Goal: Use online tool/utility: Utilize a website feature to perform a specific function

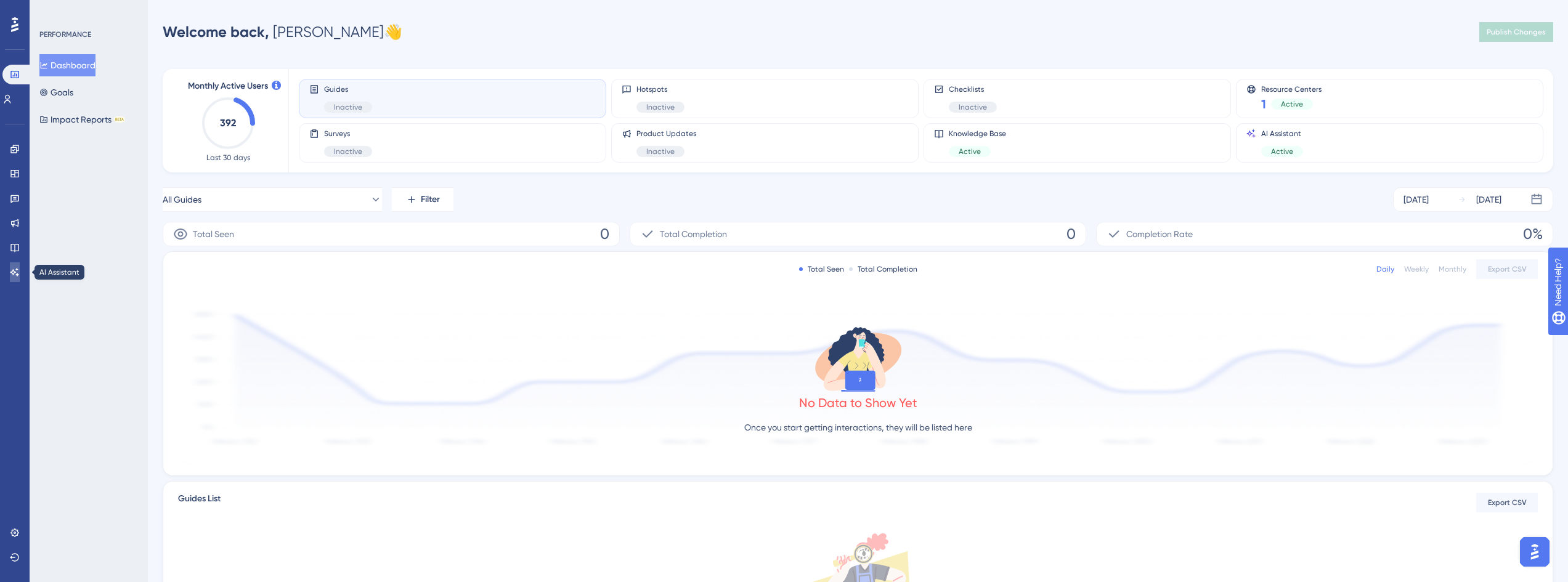
click at [20, 275] on link at bounding box center [15, 273] width 10 height 20
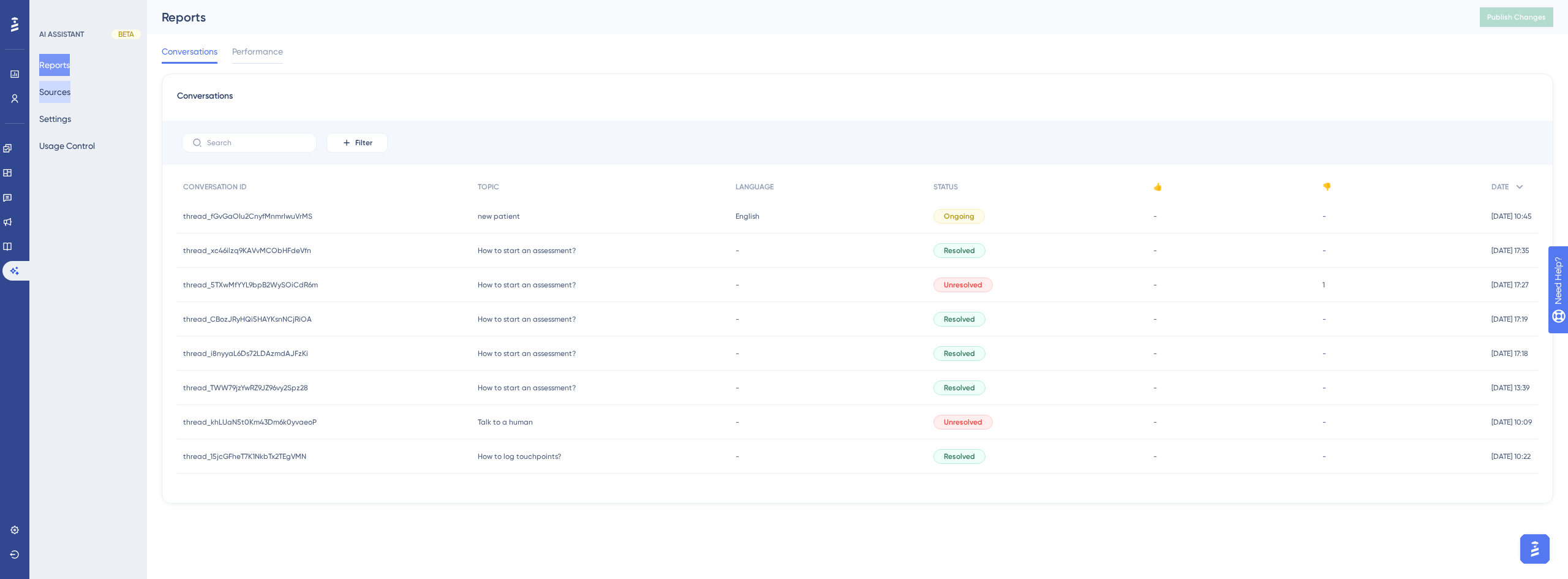
click at [71, 93] on button "Sources" at bounding box center [54, 91] width 31 height 22
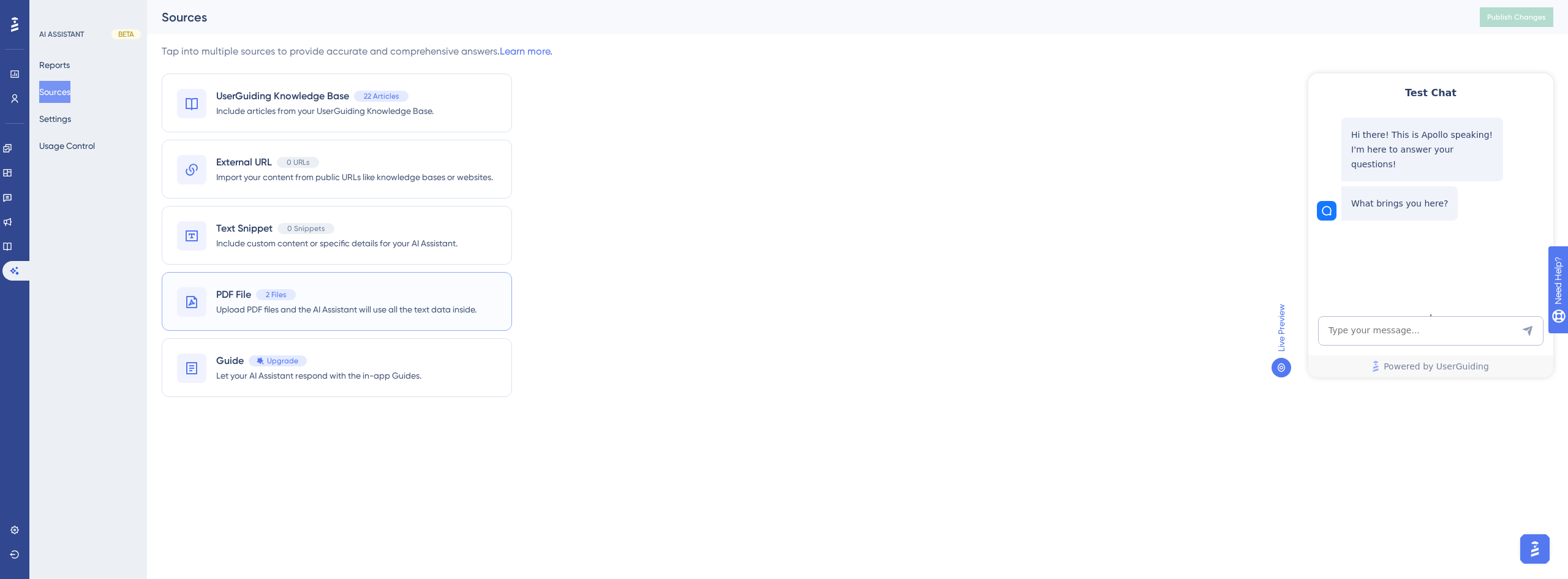
click at [392, 288] on div "PDF File 2 Files" at bounding box center [347, 294] width 260 height 15
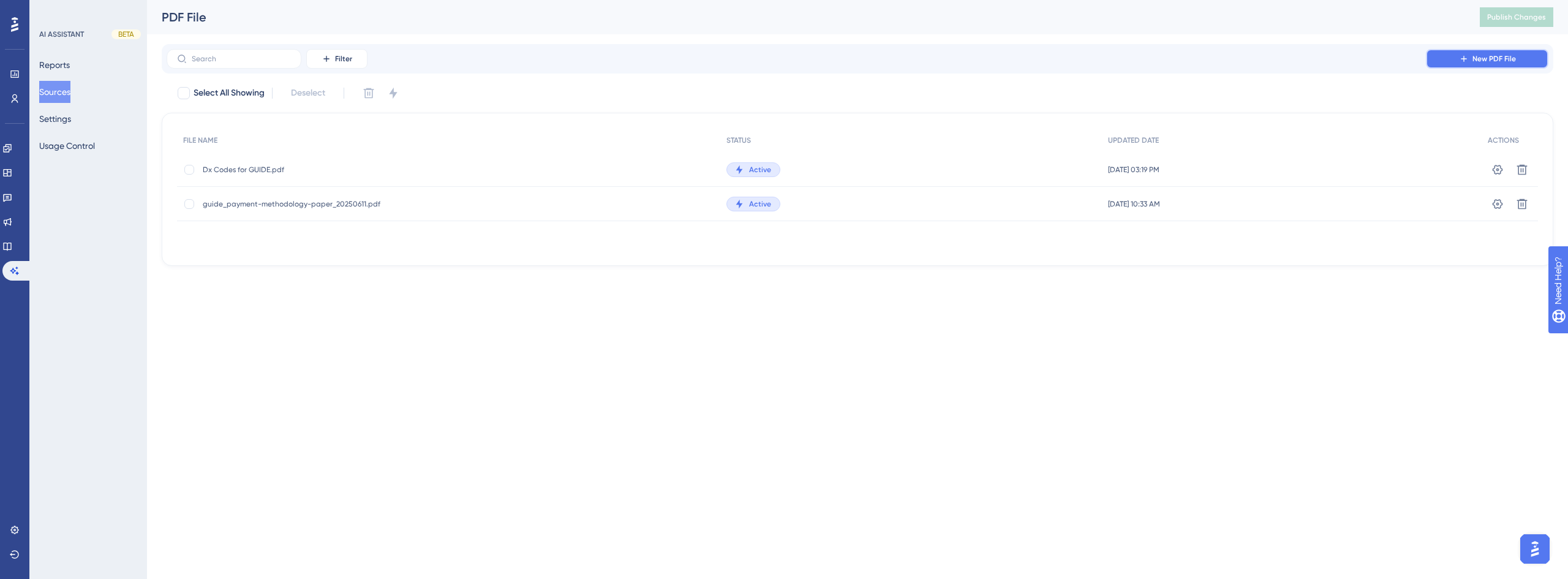
click at [1476, 65] on button "New PDF File" at bounding box center [1487, 59] width 122 height 20
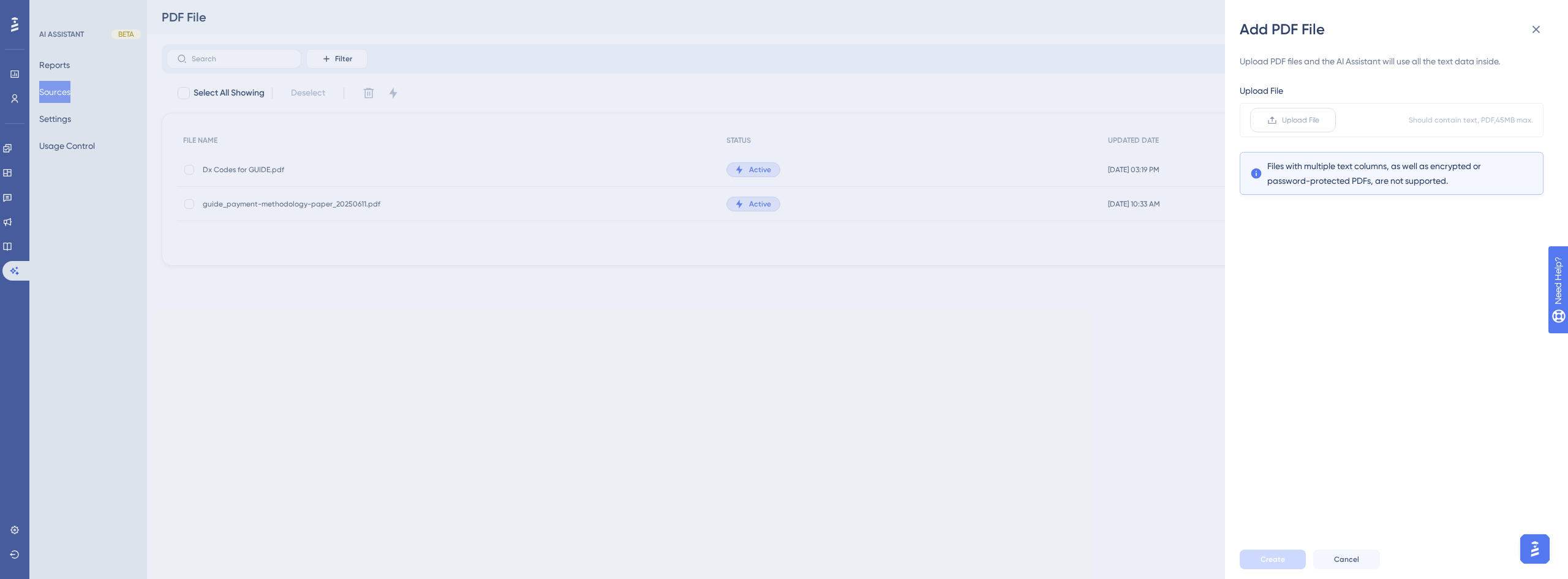
click at [1313, 124] on span "Upload File" at bounding box center [1301, 120] width 38 height 10
click at [1320, 120] on input "Upload File" at bounding box center [1320, 120] width 0 height 0
click at [1268, 556] on span "Create" at bounding box center [1273, 559] width 25 height 10
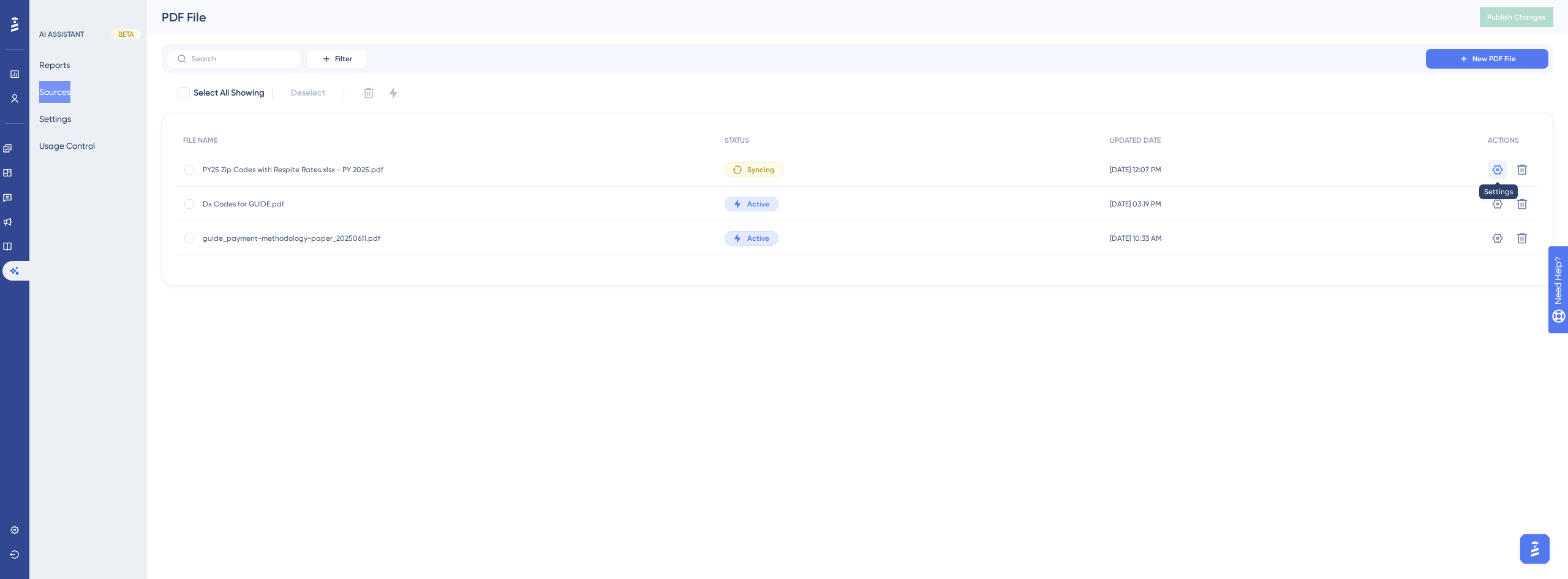
click at [1490, 169] on button at bounding box center [1498, 170] width 20 height 20
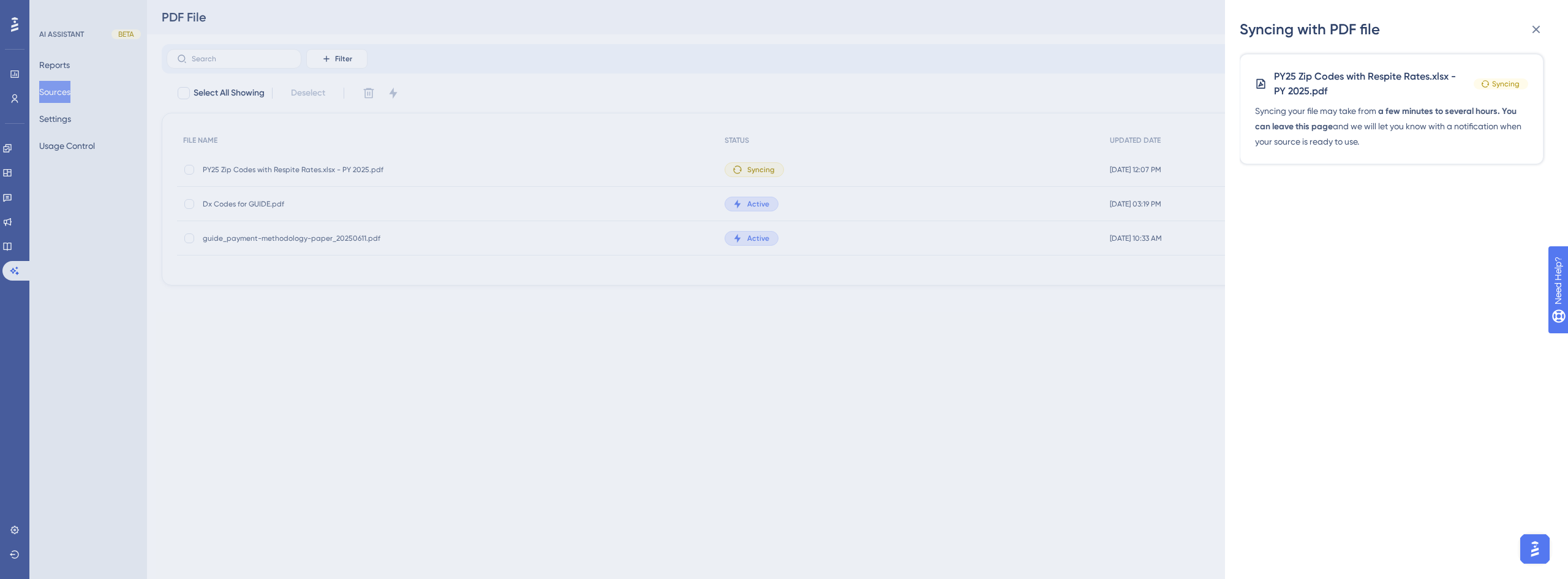
click at [1177, 368] on div "Syncing with PDF file PY25 Zip Codes with Respite Rates.xlsx - PY 2025.pdf Sync…" at bounding box center [784, 289] width 1568 height 579
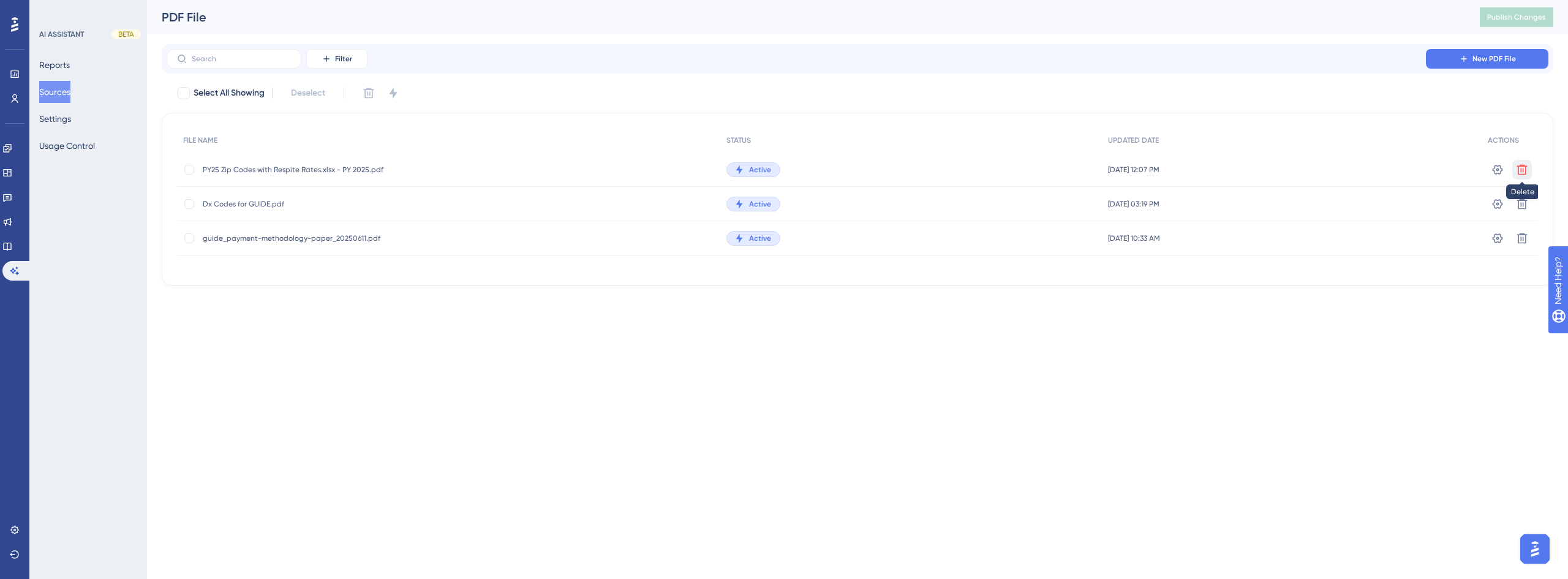
click at [1525, 164] on icon at bounding box center [1522, 170] width 12 height 12
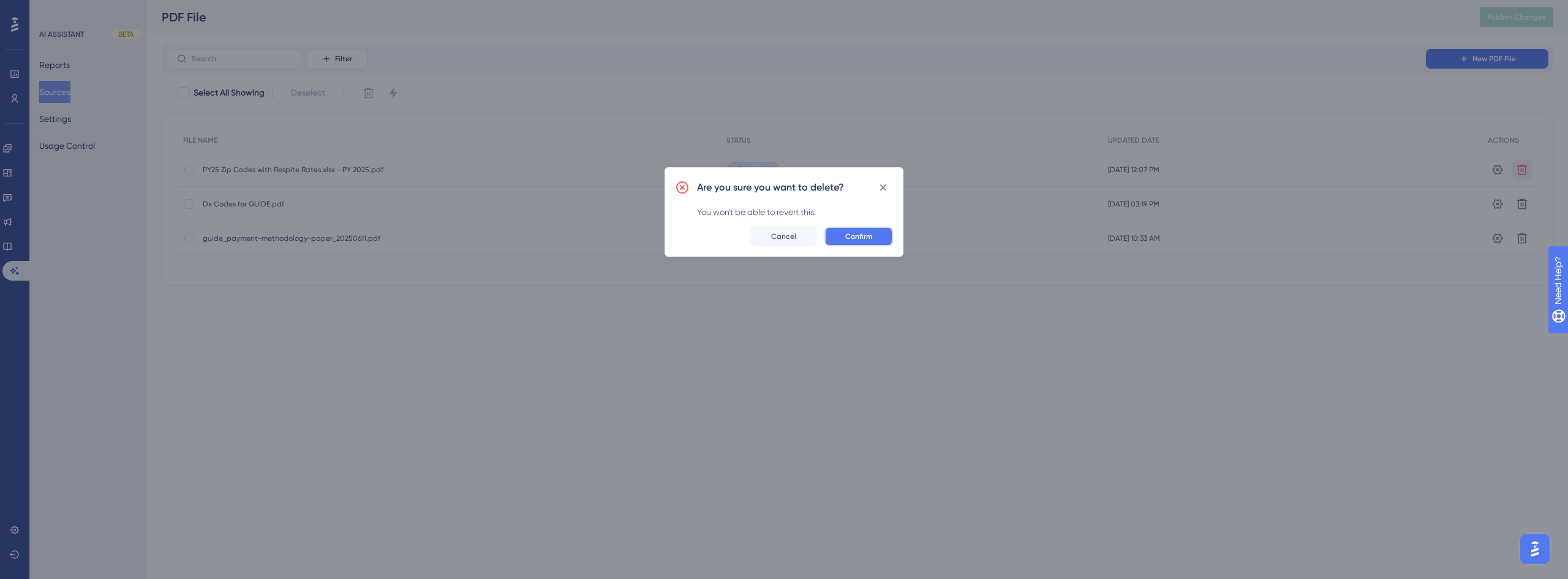
click at [868, 240] on span "Confirm" at bounding box center [858, 236] width 27 height 10
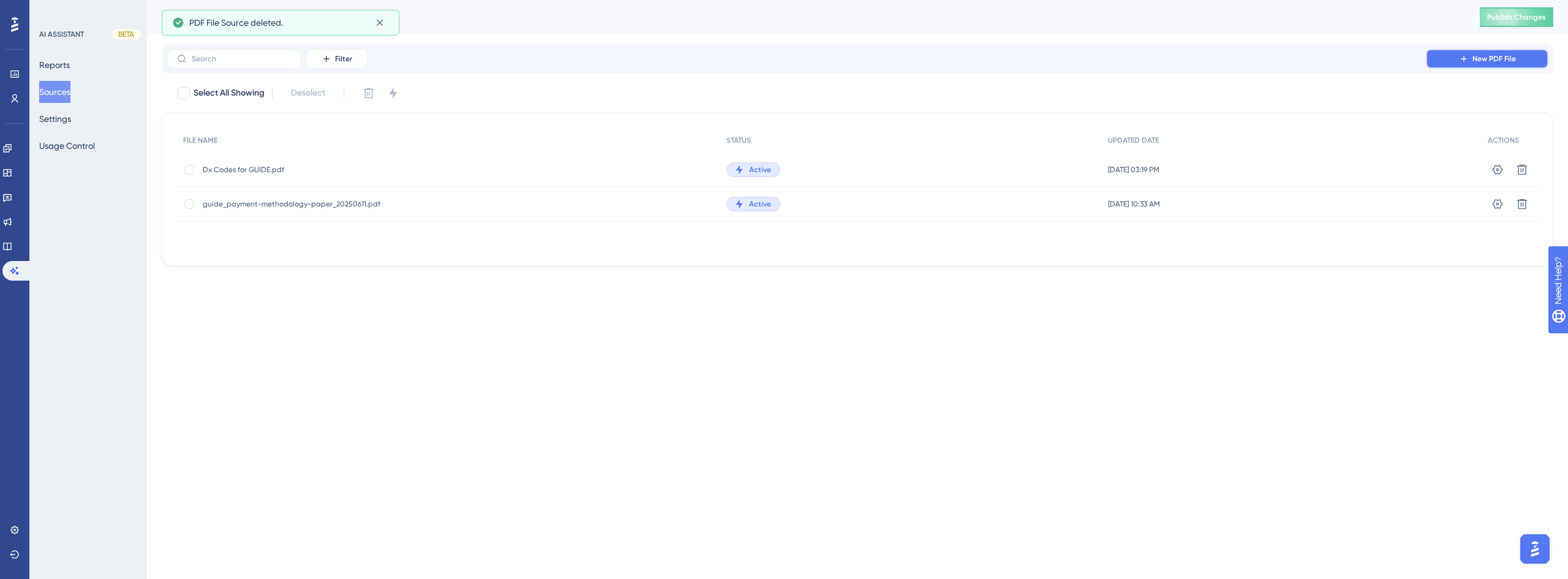
click at [1507, 57] on span "New PDF File" at bounding box center [1495, 59] width 44 height 10
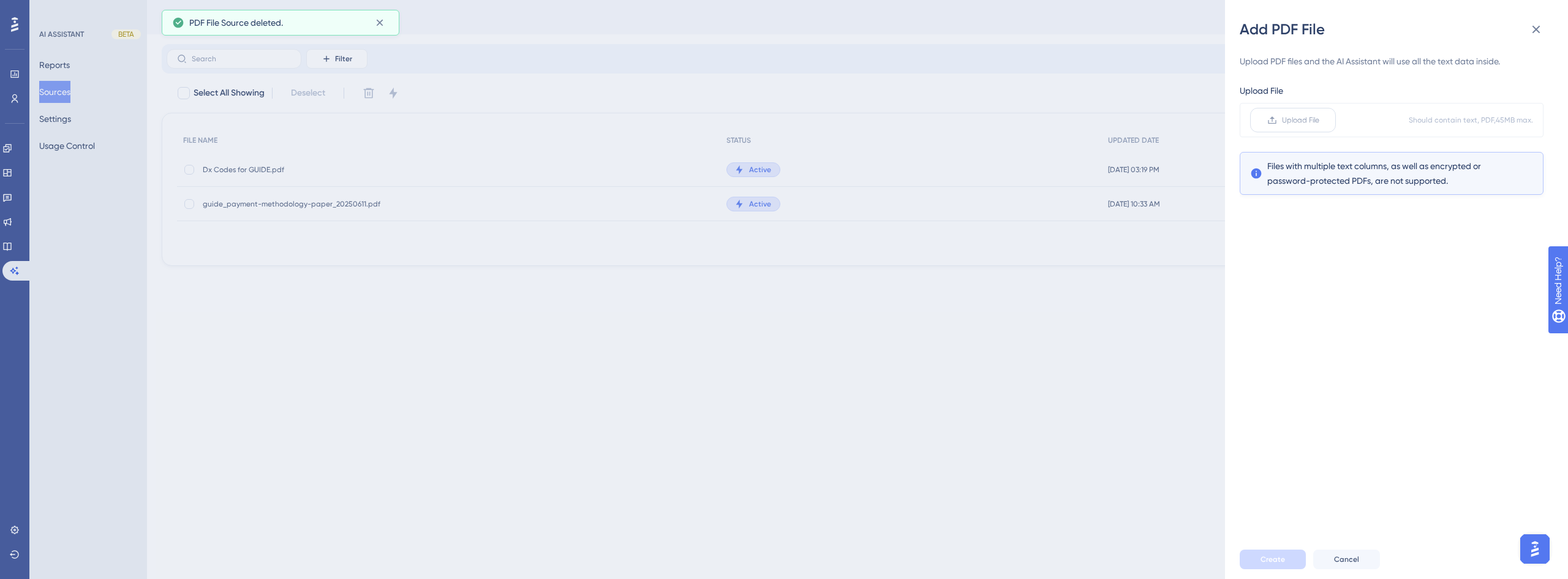
click at [1307, 127] on label "Upload File" at bounding box center [1293, 120] width 85 height 25
click at [1320, 120] on input "Upload File" at bounding box center [1320, 120] width 0 height 0
click at [1289, 561] on button "Create" at bounding box center [1273, 559] width 67 height 20
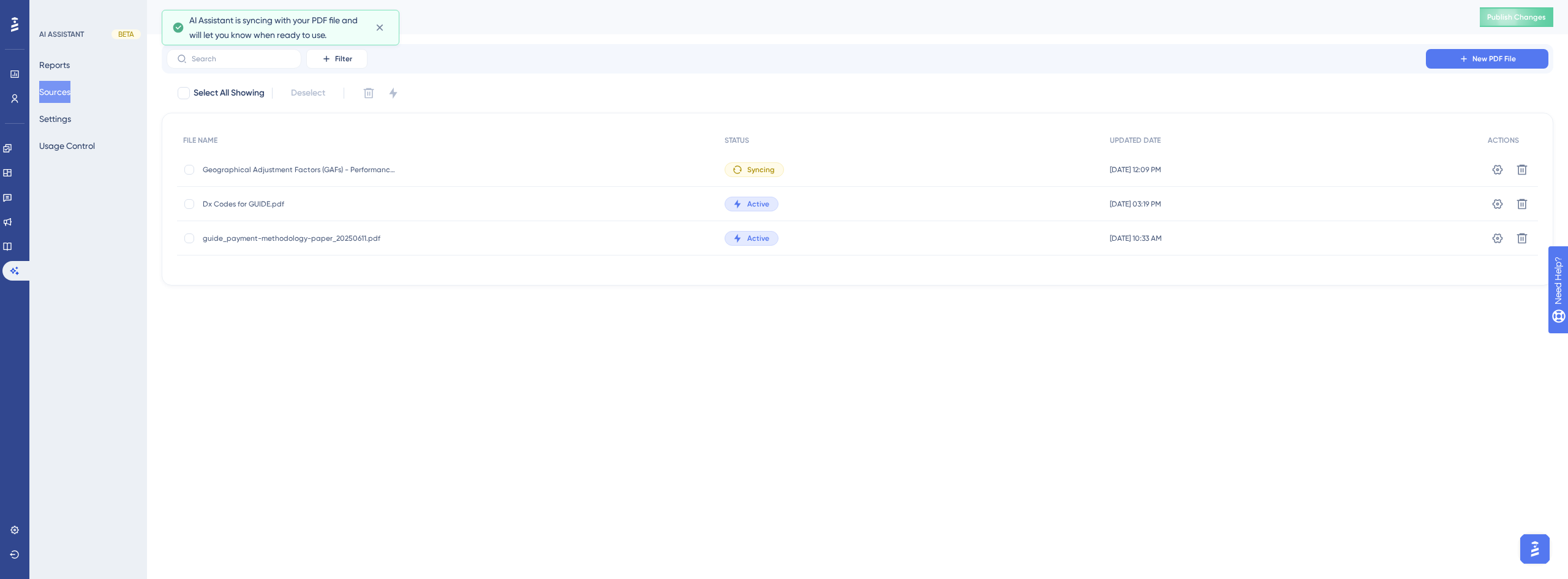
click at [57, 95] on button "Sources" at bounding box center [54, 91] width 31 height 22
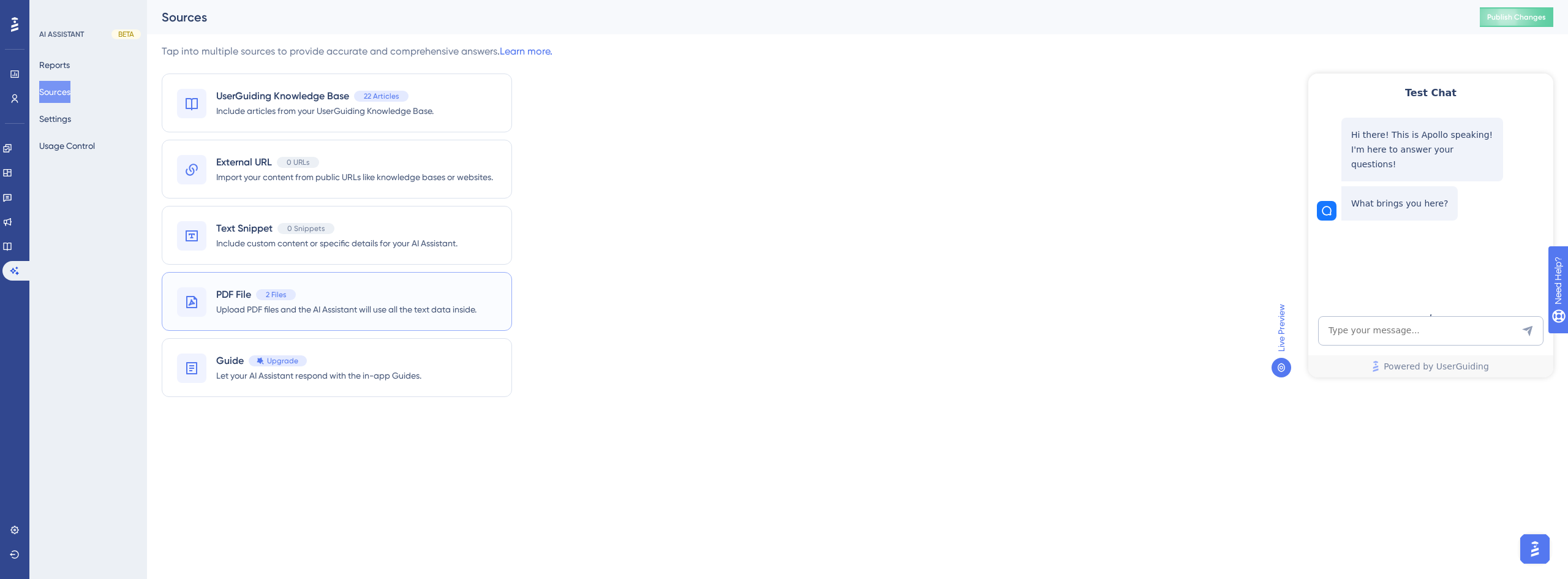
click at [340, 278] on div "PDF File 2 Files Upload PDF files and the AI Assistant will use all the text da…" at bounding box center [337, 301] width 351 height 59
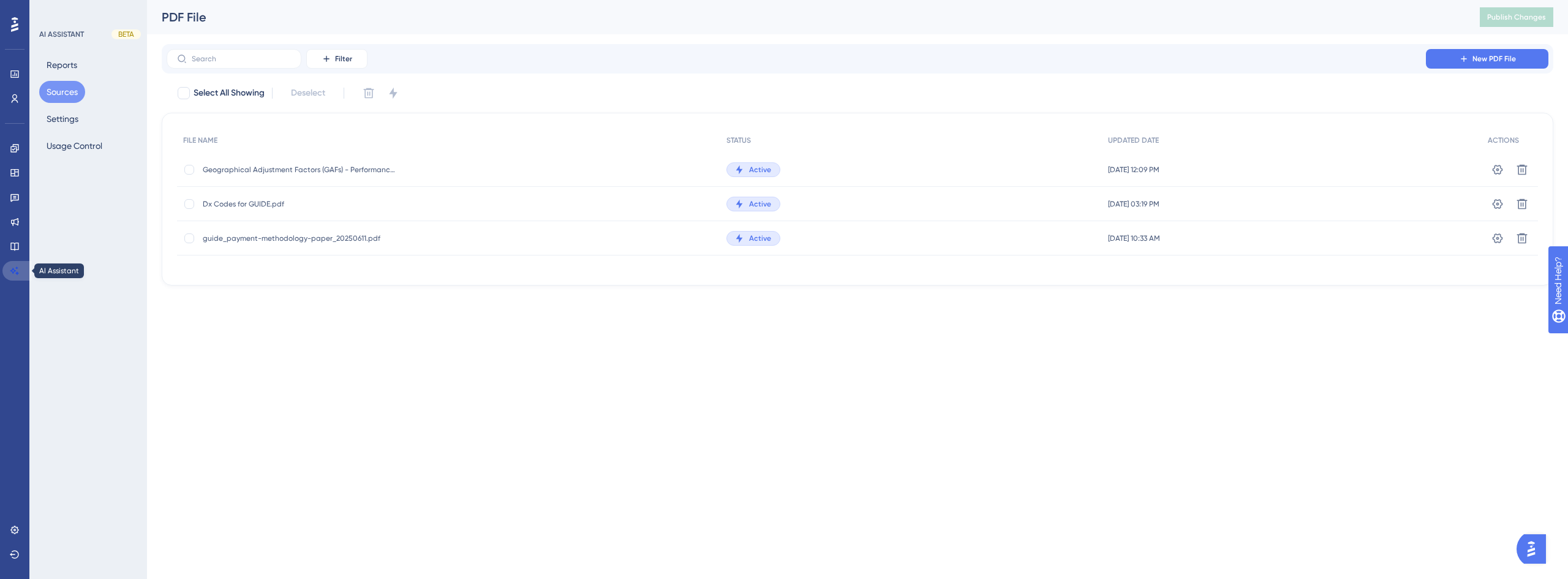
click at [26, 268] on link at bounding box center [17, 271] width 30 height 20
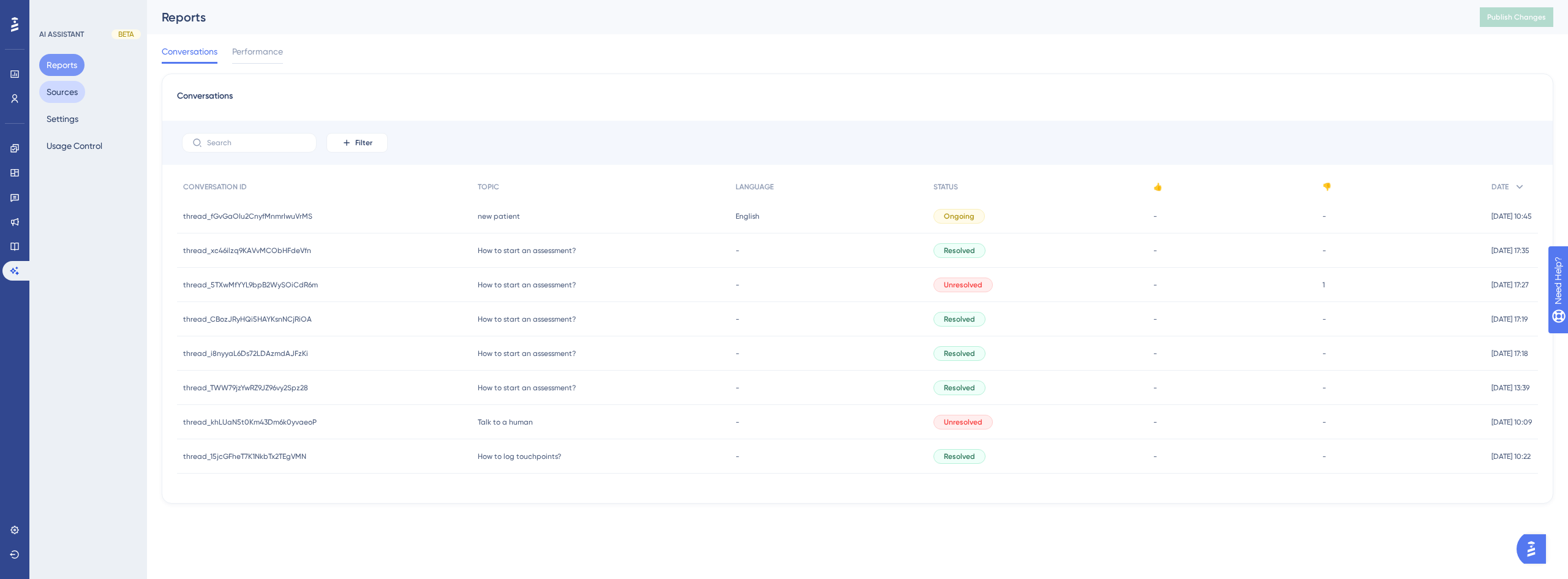
click at [64, 91] on button "Sources" at bounding box center [62, 91] width 46 height 22
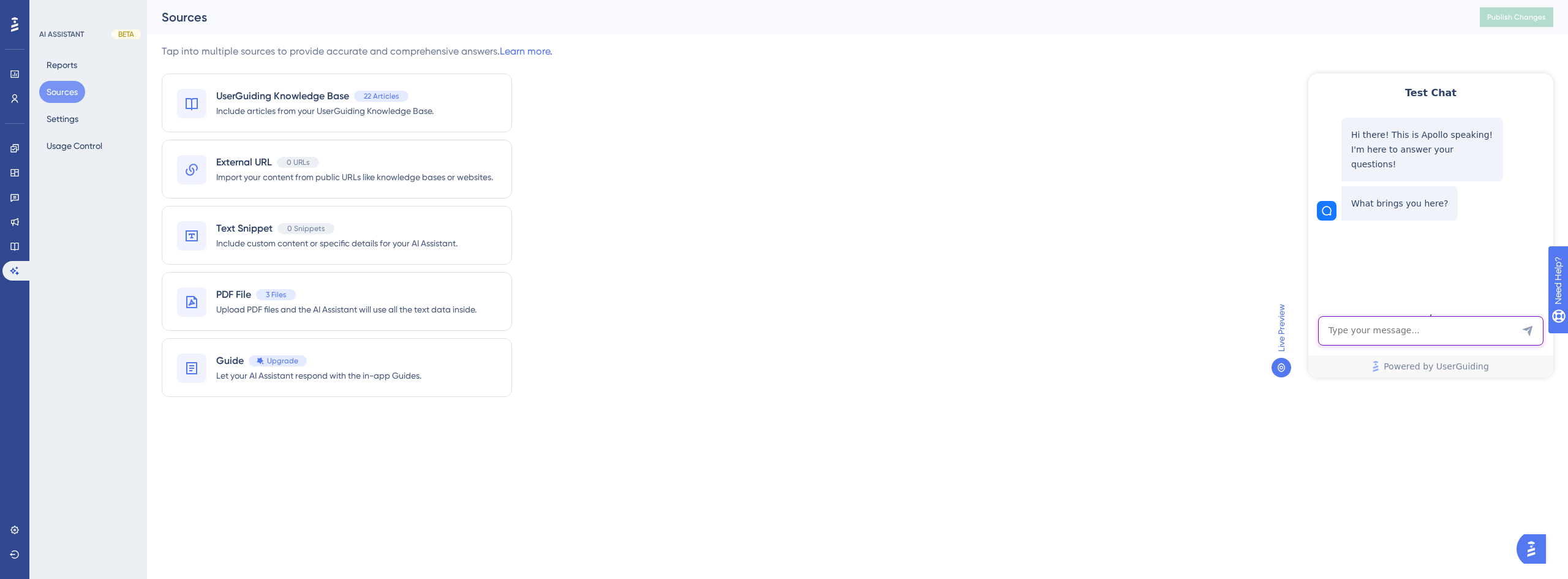
click at [1382, 335] on textarea "AI Assistant Text Input" at bounding box center [1431, 331] width 225 height 30
type textarea "What is the GAF adjustment for [US_STATE]?"
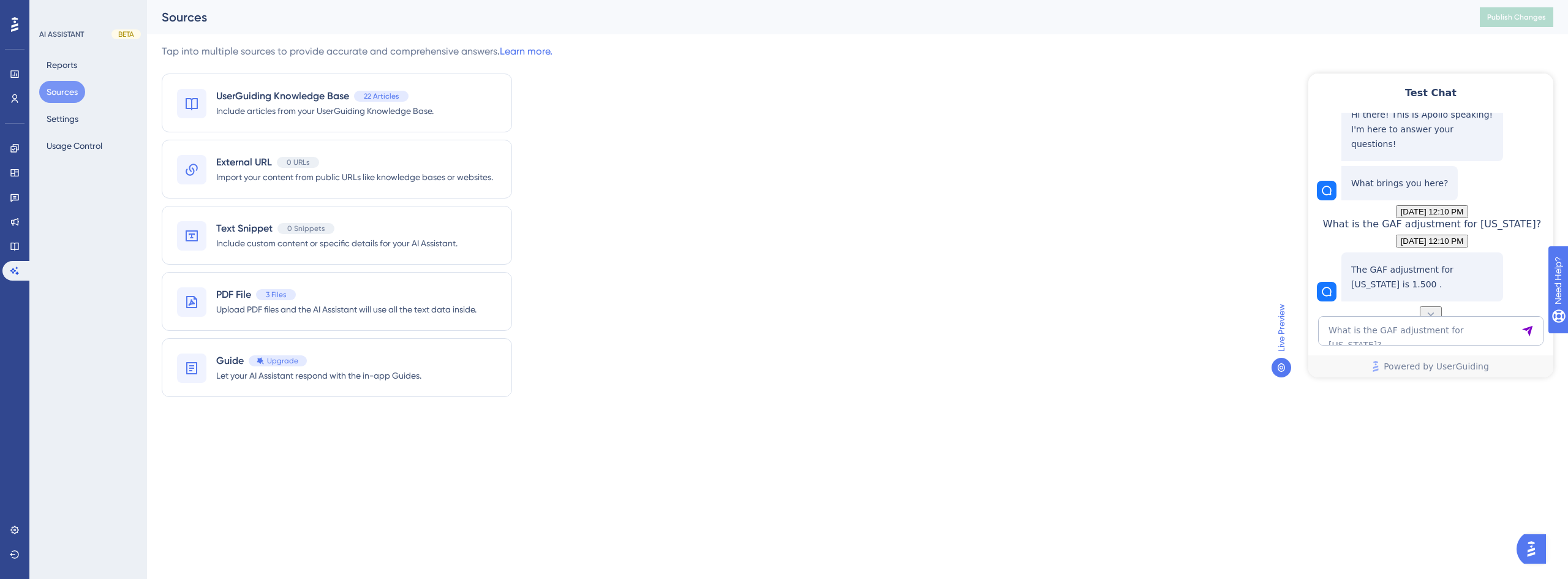
scroll to position [72, 0]
click at [1382, 320] on textarea "What is the GAF adjustment for [US_STATE]?" at bounding box center [1431, 331] width 225 height 30
